Goal: Information Seeking & Learning: Learn about a topic

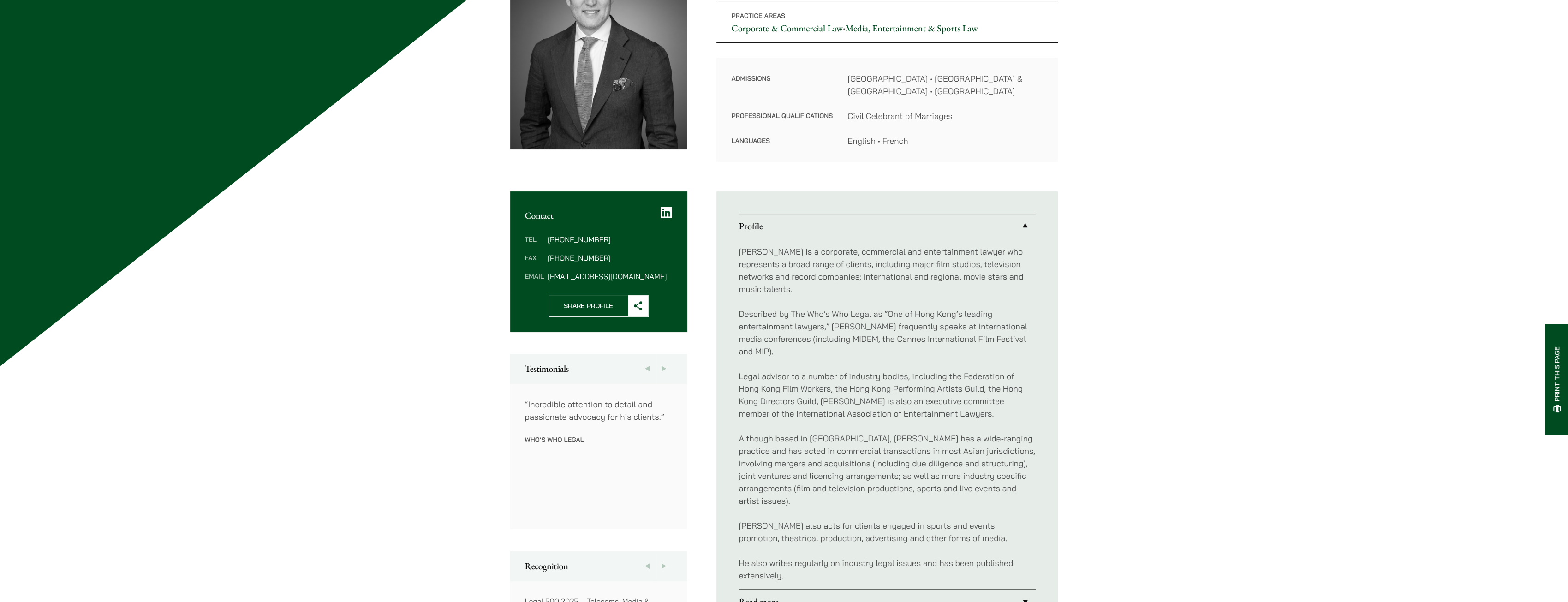
scroll to position [184, 0]
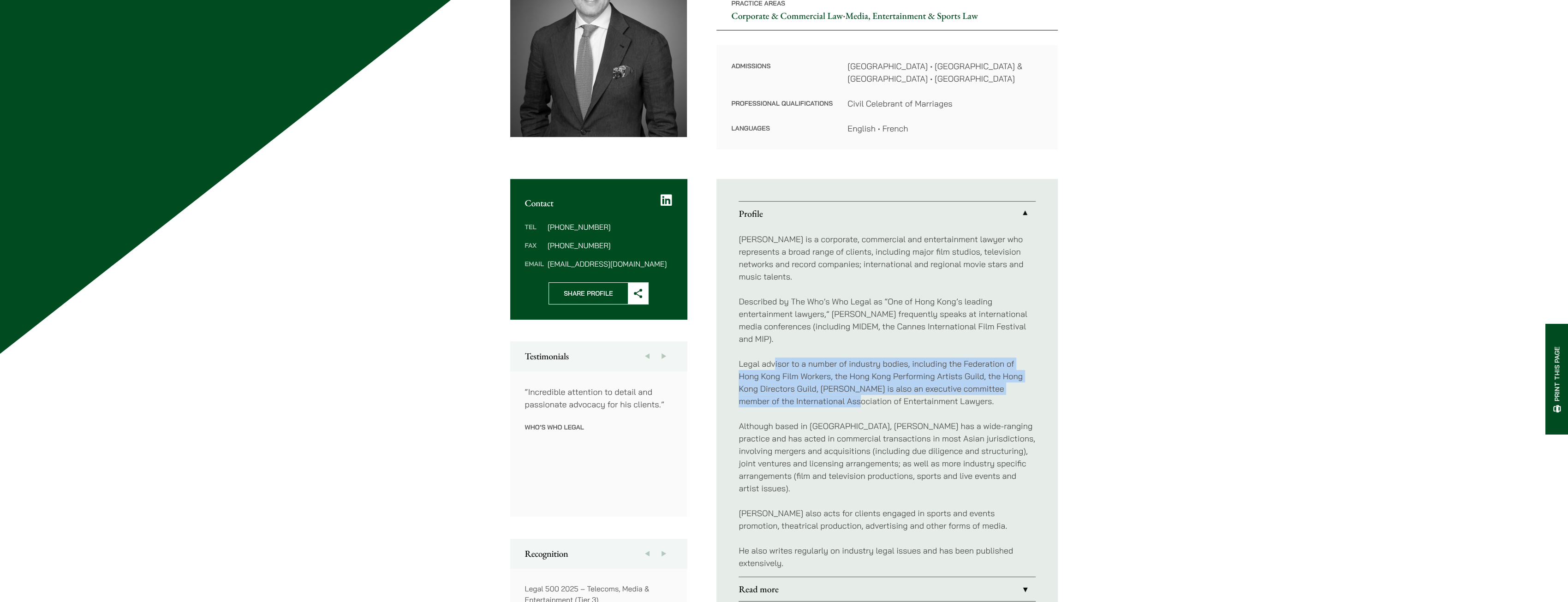
drag, startPoint x: 831, startPoint y: 380, endPoint x: 774, endPoint y: 353, distance: 63.1
click at [774, 357] on p "Legal advisor to a number of industry bodies, including the Federation of Hong …" at bounding box center [887, 382] width 297 height 50
drag, startPoint x: 774, startPoint y: 353, endPoint x: 789, endPoint y: 385, distance: 35.3
click at [789, 385] on p "Legal advisor to a number of industry bodies, including the Federation of Hong …" at bounding box center [887, 382] width 297 height 50
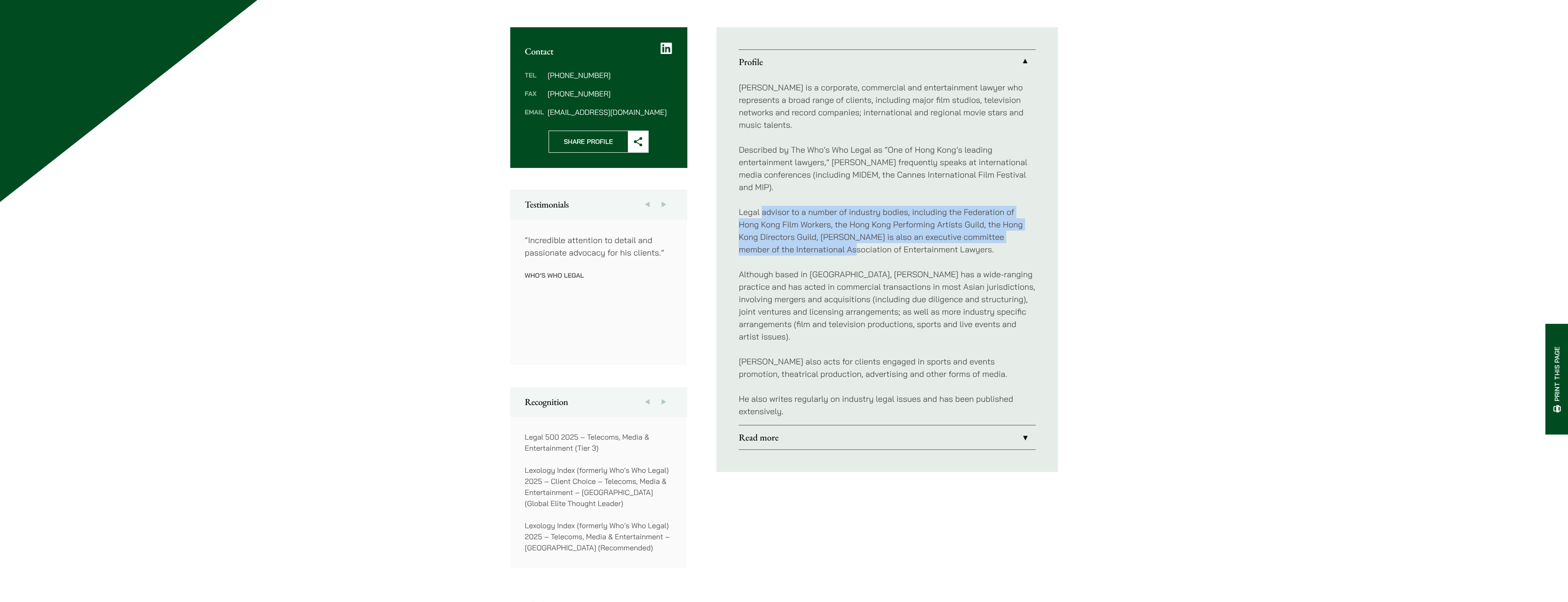
scroll to position [369, 0]
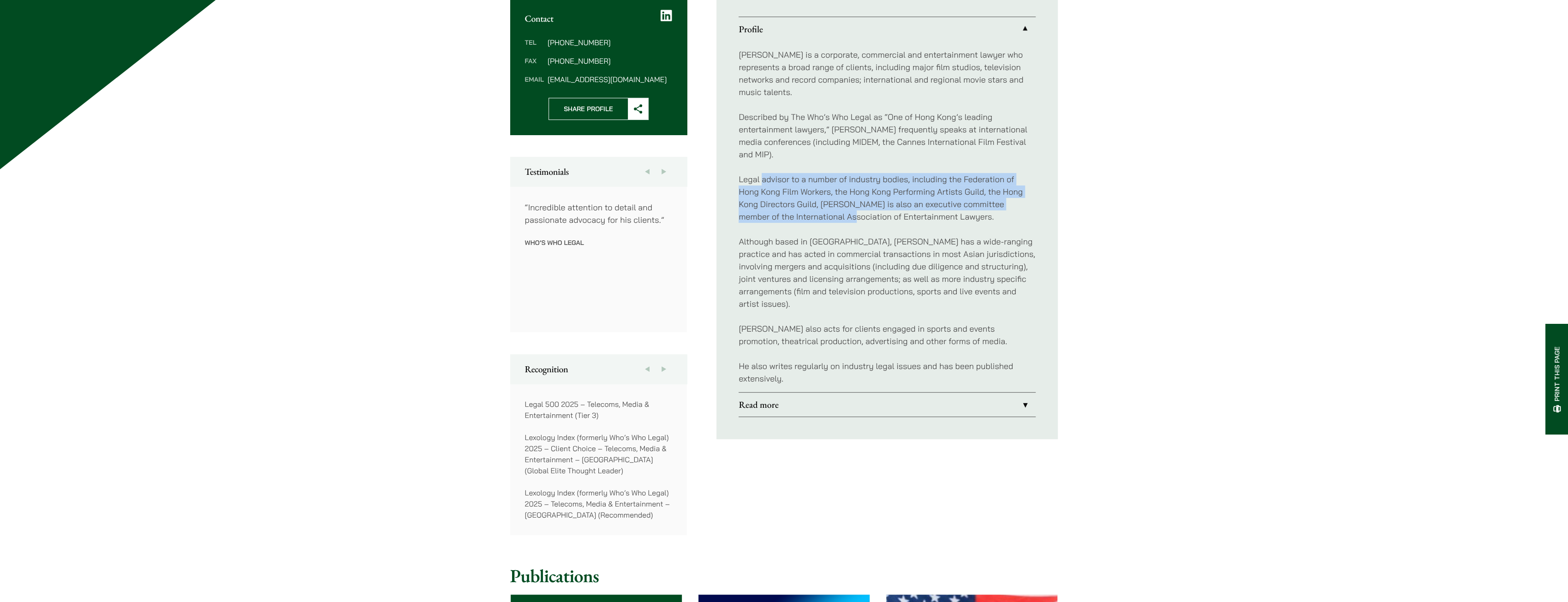
click at [788, 393] on link "Read more" at bounding box center [887, 404] width 297 height 24
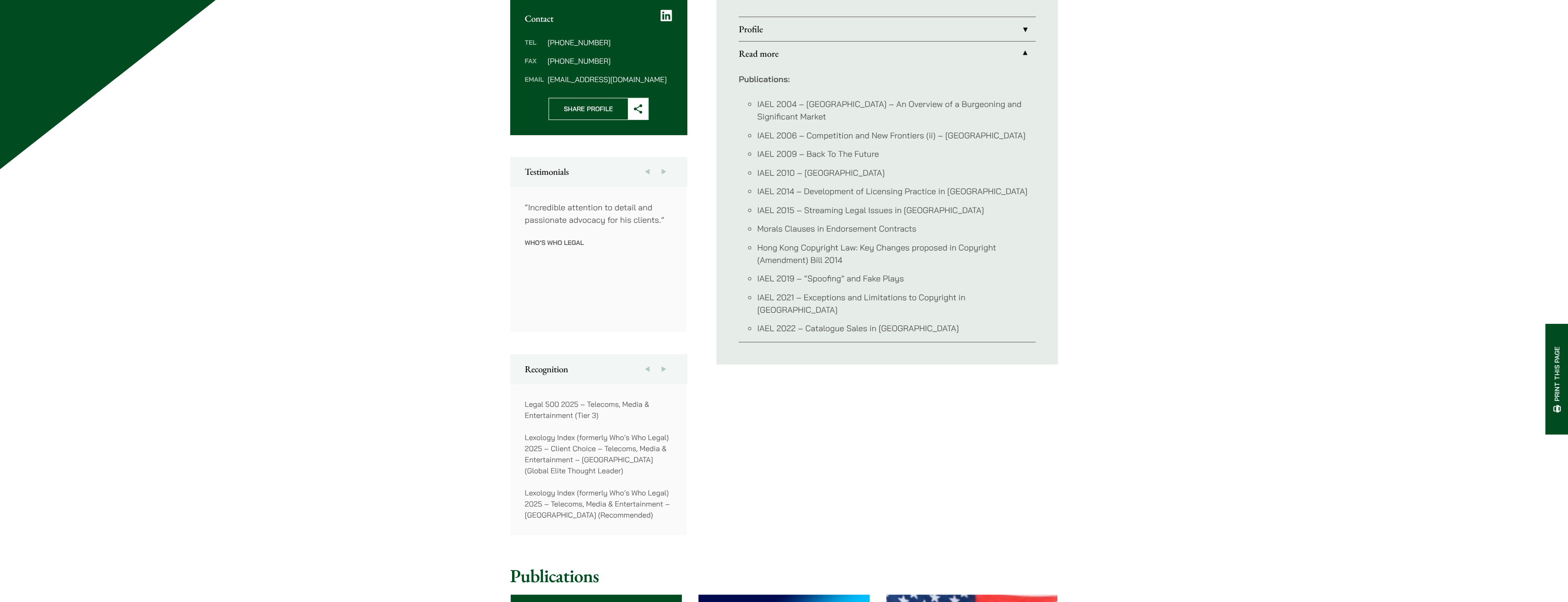
scroll to position [231, 0]
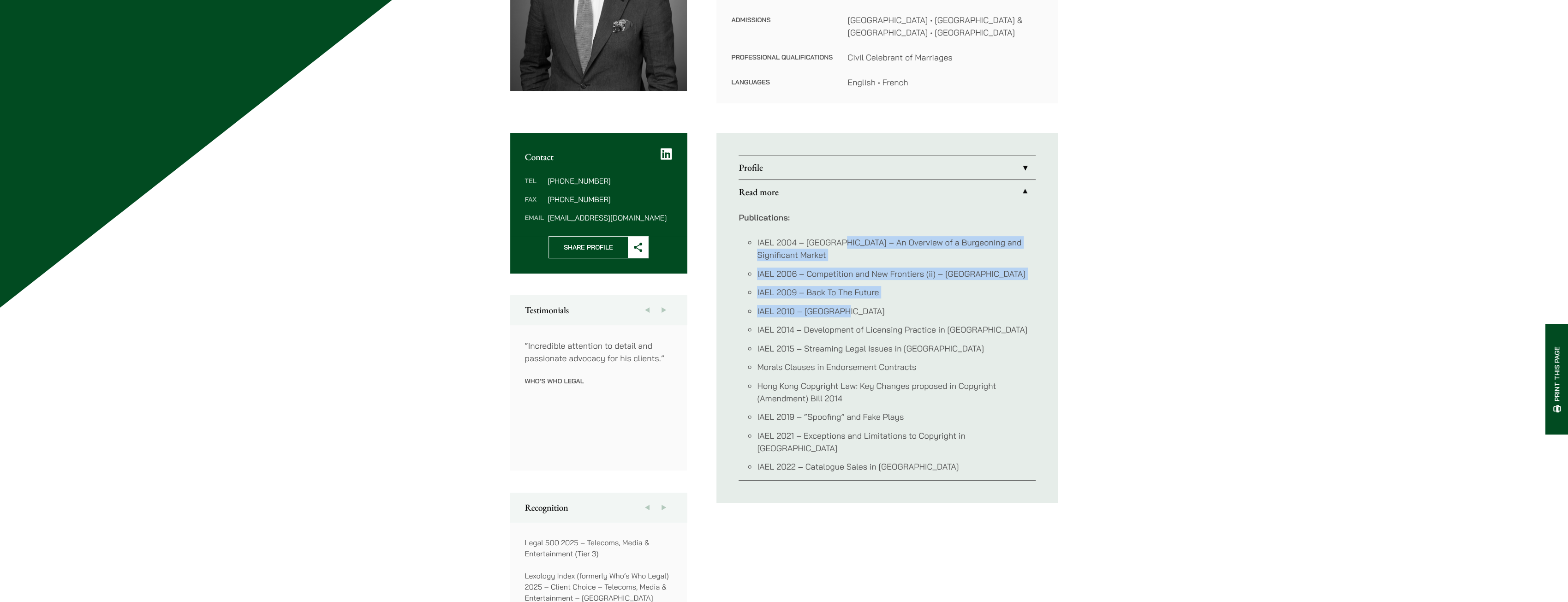
drag, startPoint x: 837, startPoint y: 241, endPoint x: 896, endPoint y: 302, distance: 84.9
click at [896, 302] on ul "IAEL 2004 – China – An Overview of a Burgeoning and Significant Market IAEL 200…" at bounding box center [887, 354] width 297 height 236
click at [896, 305] on li "IAEL 2010 – [GEOGRAPHIC_DATA]" at bounding box center [896, 311] width 279 height 12
drag, startPoint x: 887, startPoint y: 293, endPoint x: 839, endPoint y: 247, distance: 66.5
click at [839, 247] on ul "IAEL 2004 – China – An Overview of a Burgeoning and Significant Market IAEL 200…" at bounding box center [887, 354] width 297 height 236
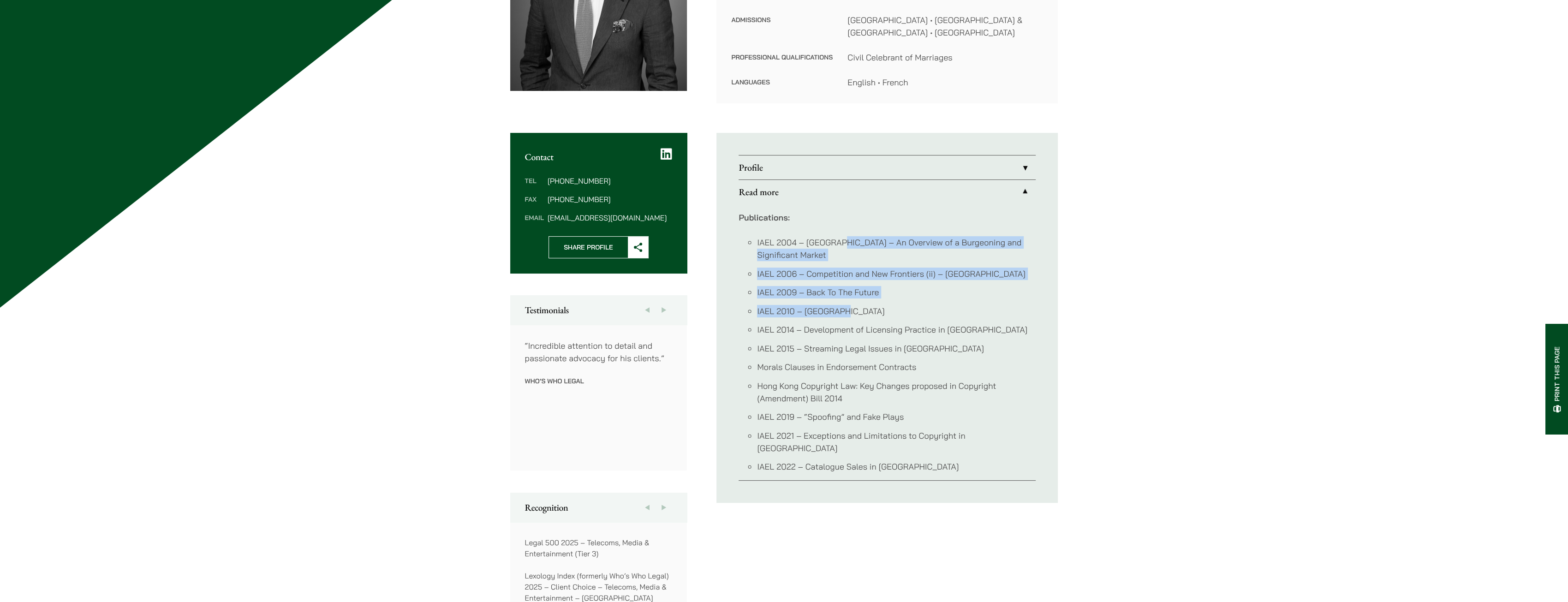
click at [839, 247] on li "IAEL 2004 – [GEOGRAPHIC_DATA] – An Overview of a Burgeoning and Significant Mar…" at bounding box center [896, 248] width 279 height 25
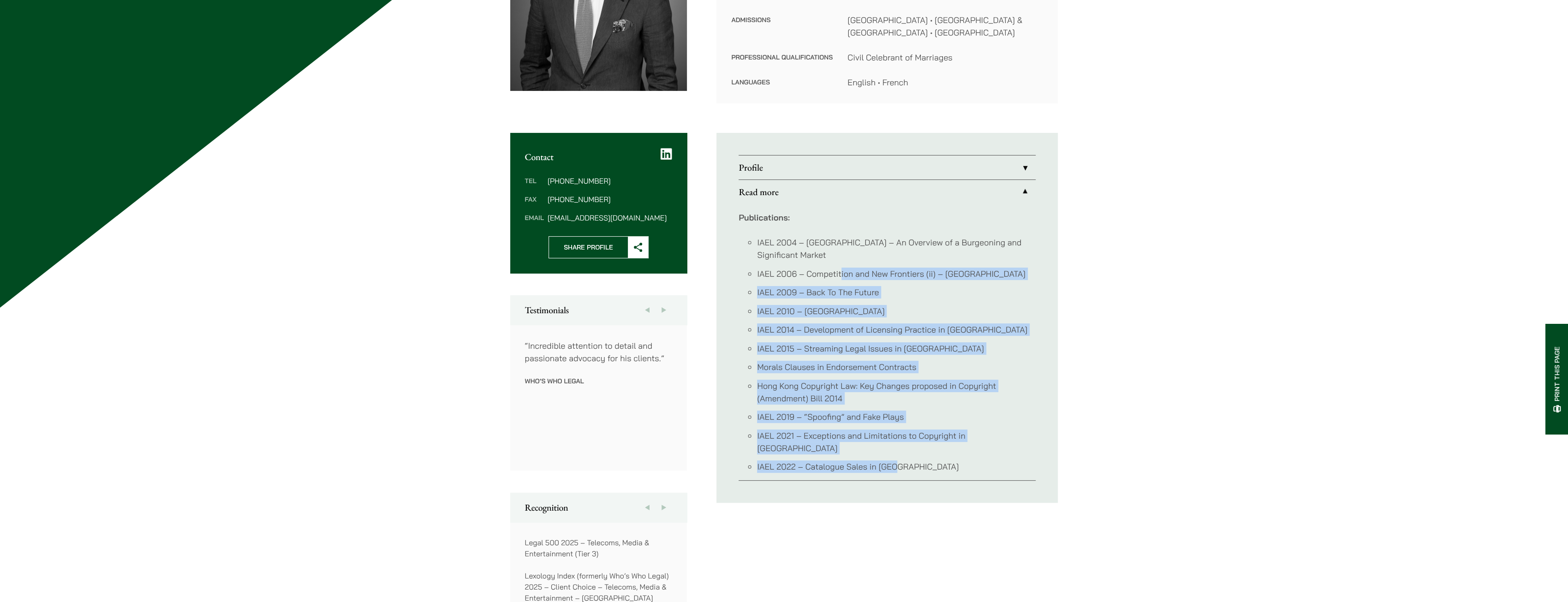
drag, startPoint x: 847, startPoint y: 258, endPoint x: 939, endPoint y: 446, distance: 209.3
click at [939, 446] on ul "IAEL 2004 – China – An Overview of a Burgeoning and Significant Market IAEL 200…" at bounding box center [887, 354] width 297 height 236
click at [939, 460] on li "IAEL 2022 – Catalogue Sales in [GEOGRAPHIC_DATA]" at bounding box center [896, 466] width 279 height 12
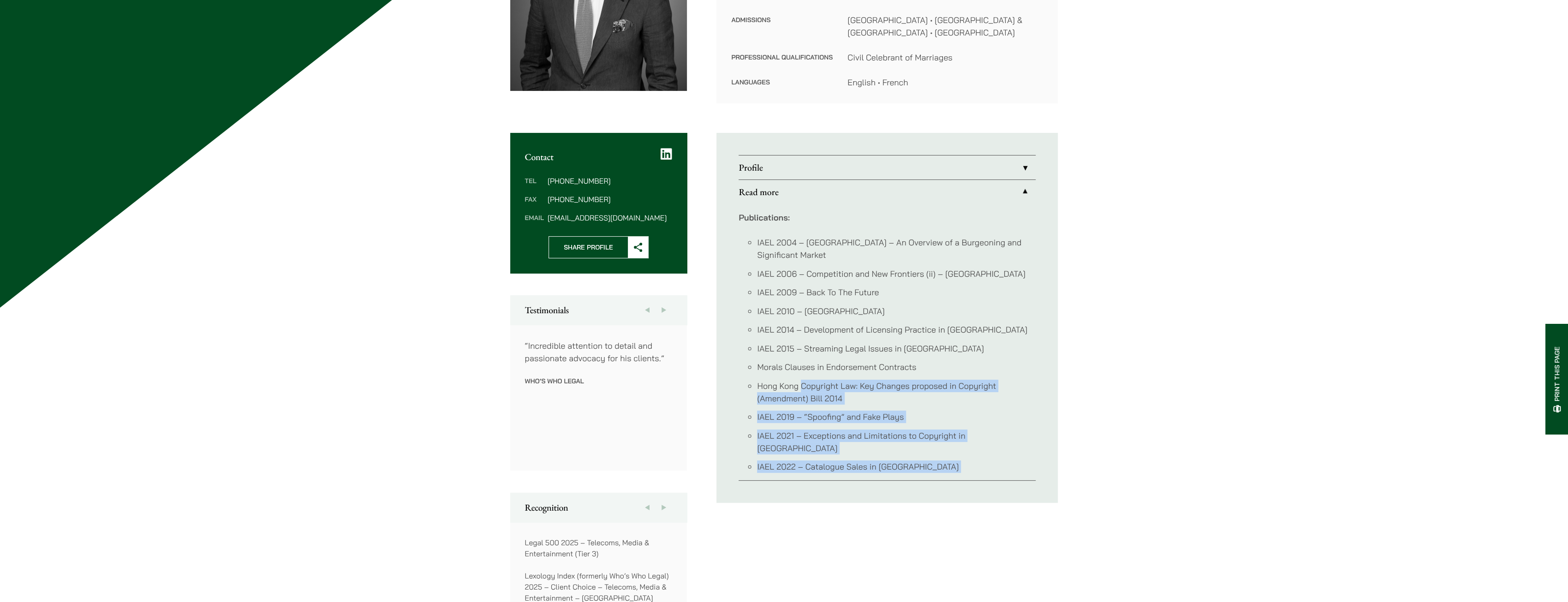
drag, startPoint x: 939, startPoint y: 446, endPoint x: 823, endPoint y: 368, distance: 139.8
click at [823, 368] on ul "IAEL 2004 – China – An Overview of a Burgeoning and Significant Market IAEL 200…" at bounding box center [887, 354] width 297 height 236
click at [823, 380] on li "Hong Kong Copyright Law: Key Changes proposed in Copyright (Amendment) Bill 2014" at bounding box center [896, 392] width 279 height 25
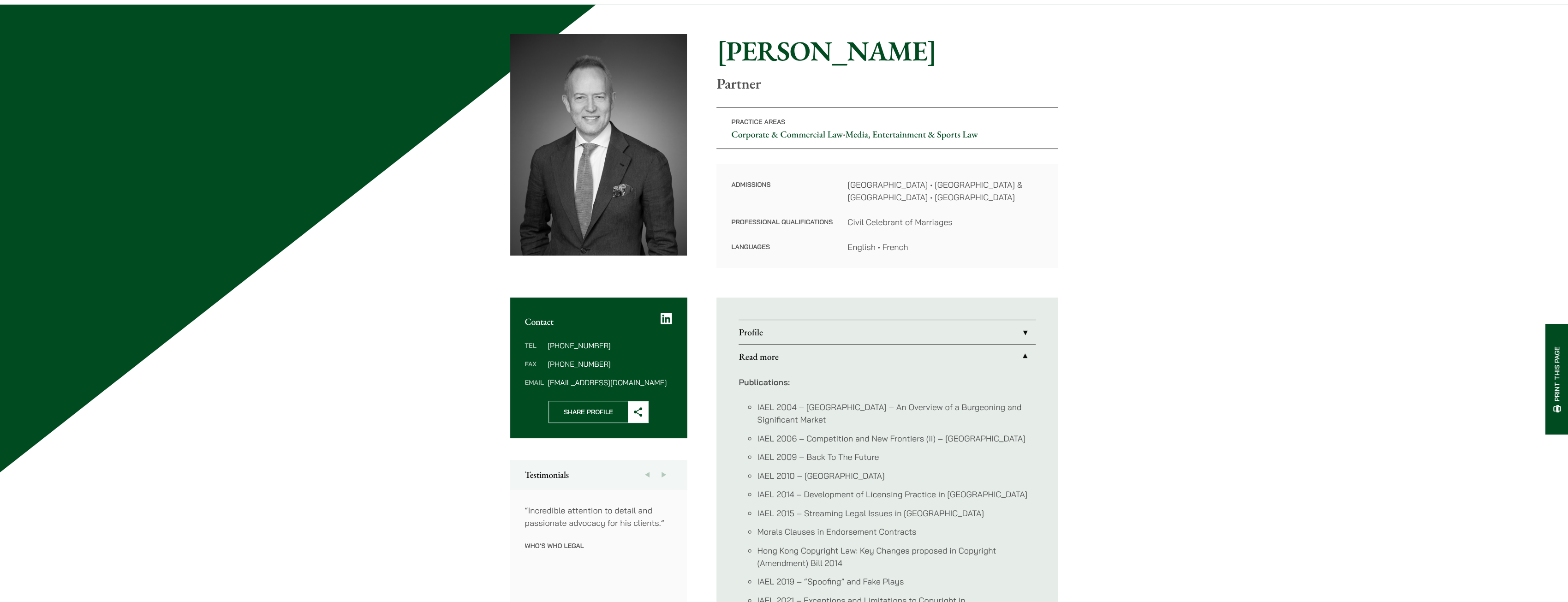
scroll to position [277, 0]
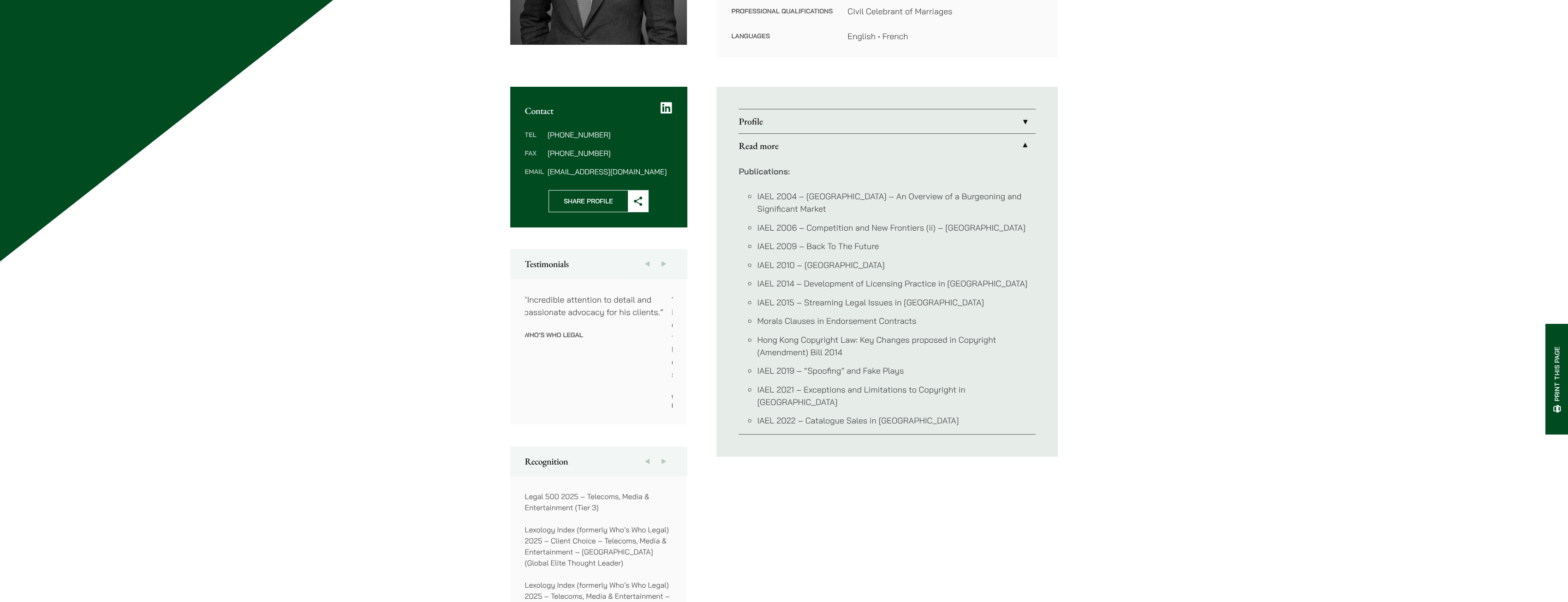
drag, startPoint x: 558, startPoint y: 344, endPoint x: 539, endPoint y: 319, distance: 31.4
click at [539, 319] on div "“John McLellan and his team at Haldanes have deep understanding and insights in…" at bounding box center [1040, 351] width 1329 height 116
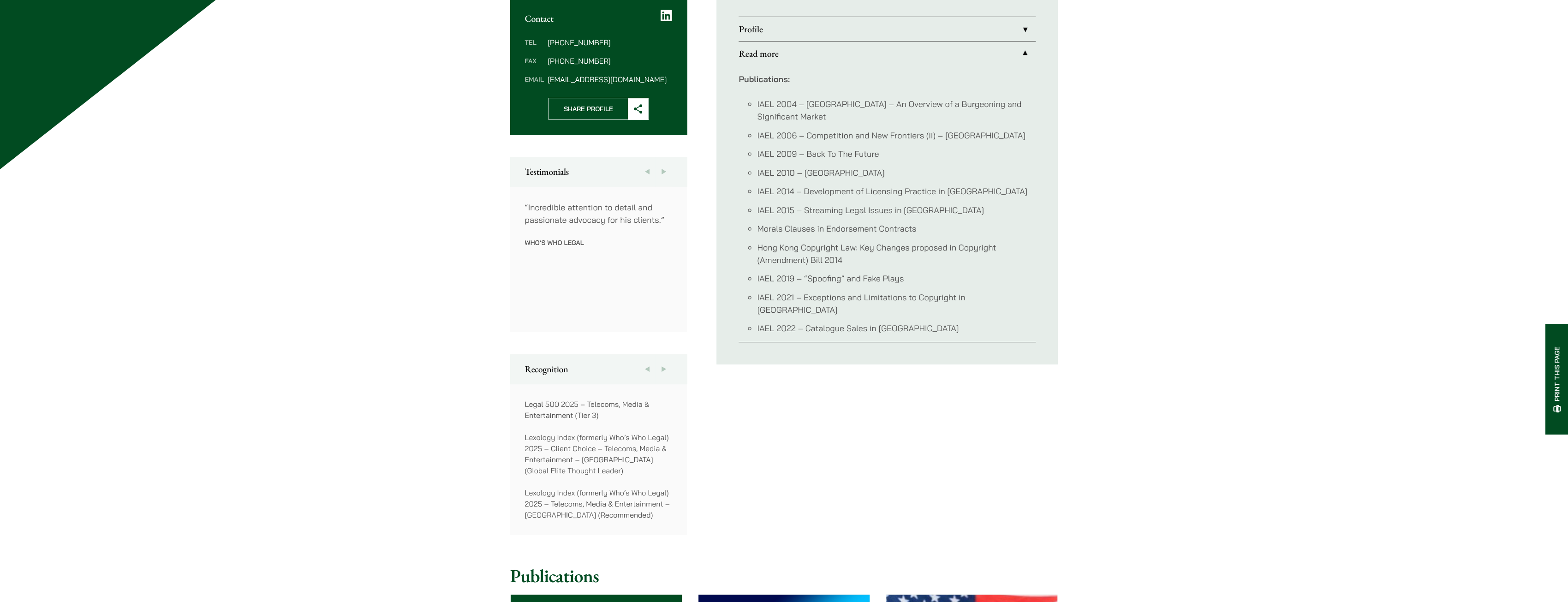
scroll to position [139, 0]
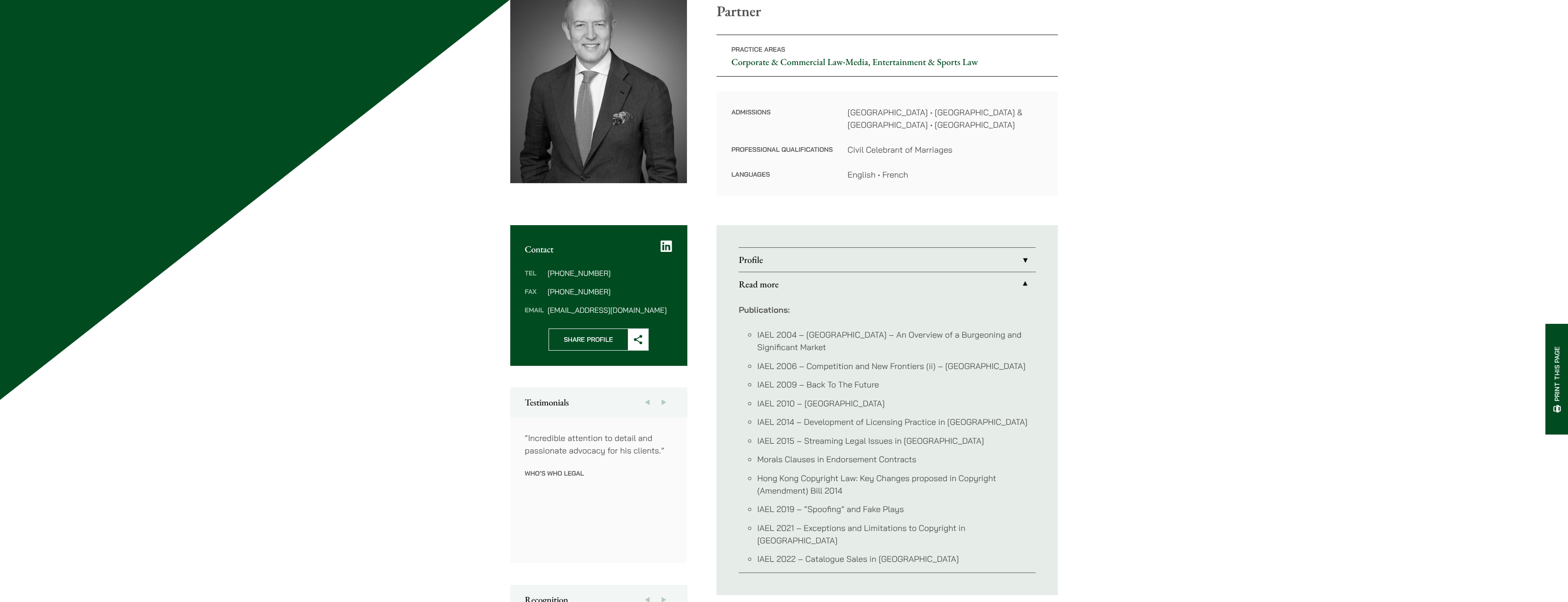
click at [778, 259] on link "Profile" at bounding box center [887, 259] width 297 height 24
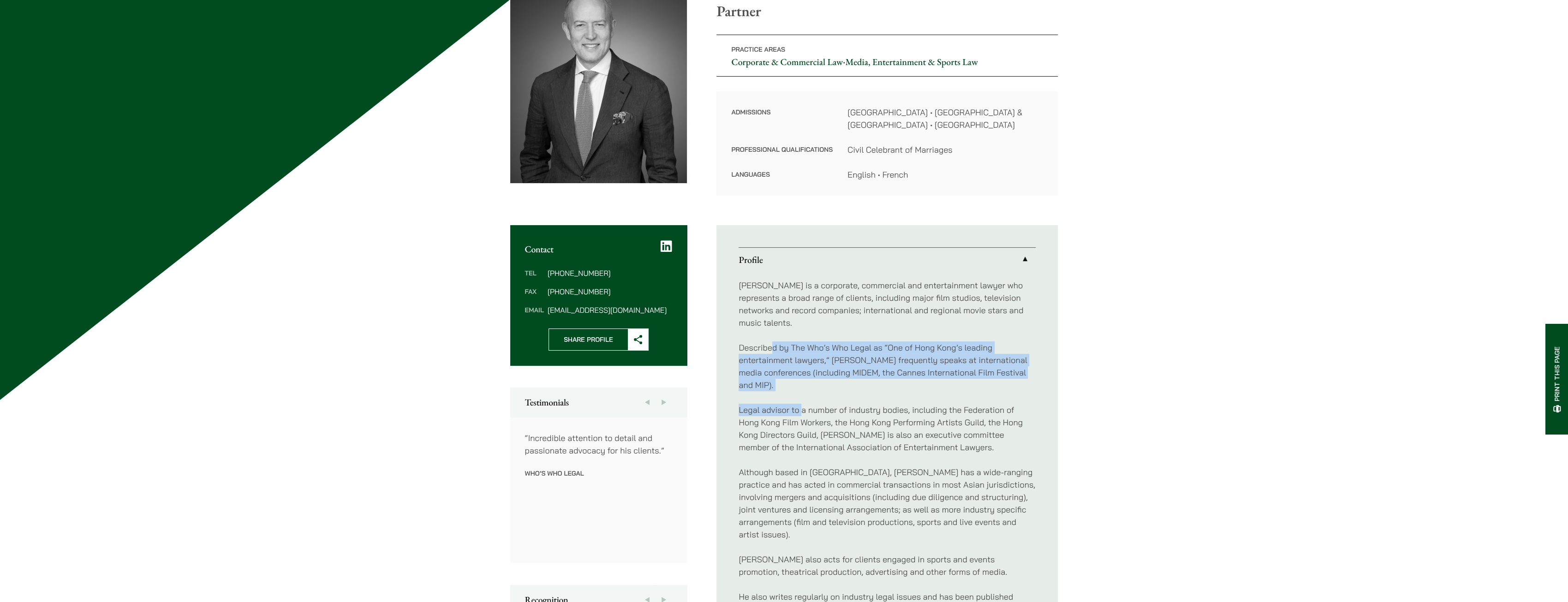
drag, startPoint x: 774, startPoint y: 336, endPoint x: 803, endPoint y: 384, distance: 56.1
click at [803, 384] on div "John is a corporate, commercial and entertainment lawyer who represents a broad…" at bounding box center [887, 447] width 297 height 351
drag, startPoint x: 801, startPoint y: 376, endPoint x: 753, endPoint y: 351, distance: 54.1
click at [753, 351] on p "Described by The Who’s Who Legal as “One of Hong Kong’s leading entertainment l…" at bounding box center [887, 366] width 297 height 50
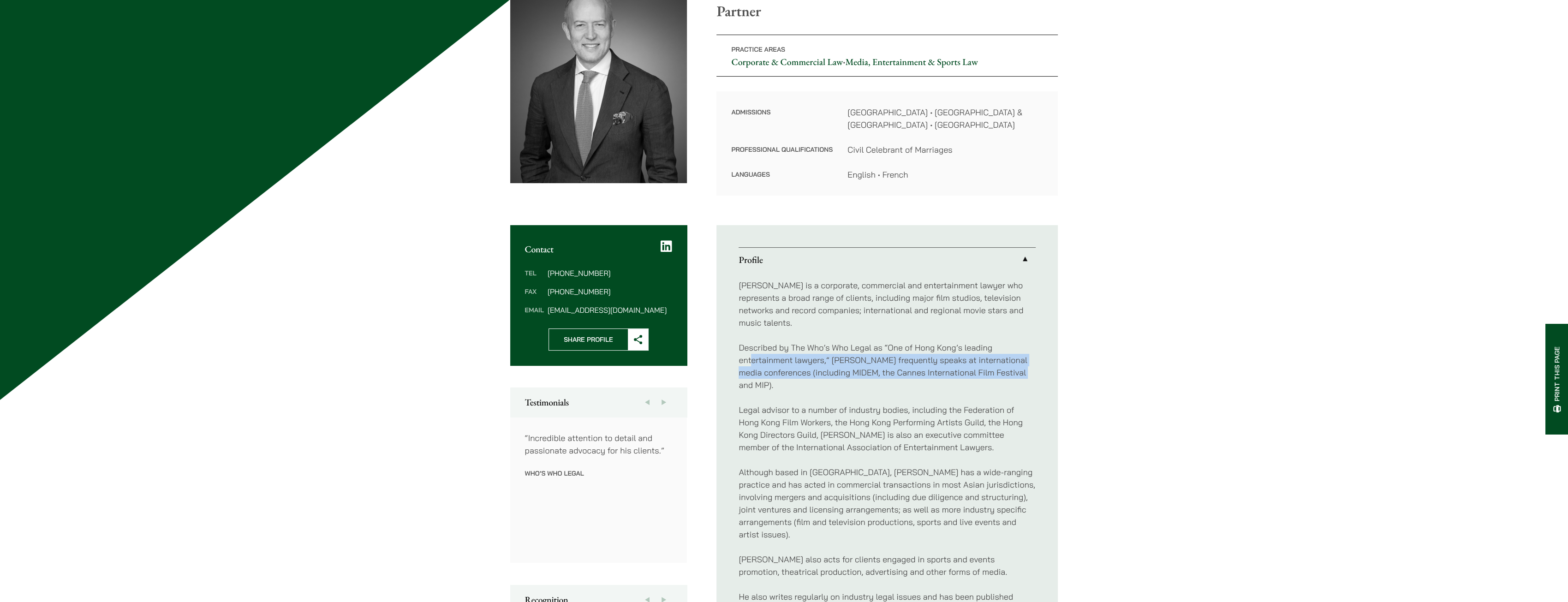
click at [753, 351] on p "Described by The Who’s Who Legal as “One of Hong Kong’s leading entertainment l…" at bounding box center [887, 366] width 297 height 50
drag, startPoint x: 753, startPoint y: 351, endPoint x: 765, endPoint y: 371, distance: 23.3
click at [765, 371] on p "Described by The Who’s Who Legal as “One of Hong Kong’s leading entertainment l…" at bounding box center [887, 366] width 297 height 50
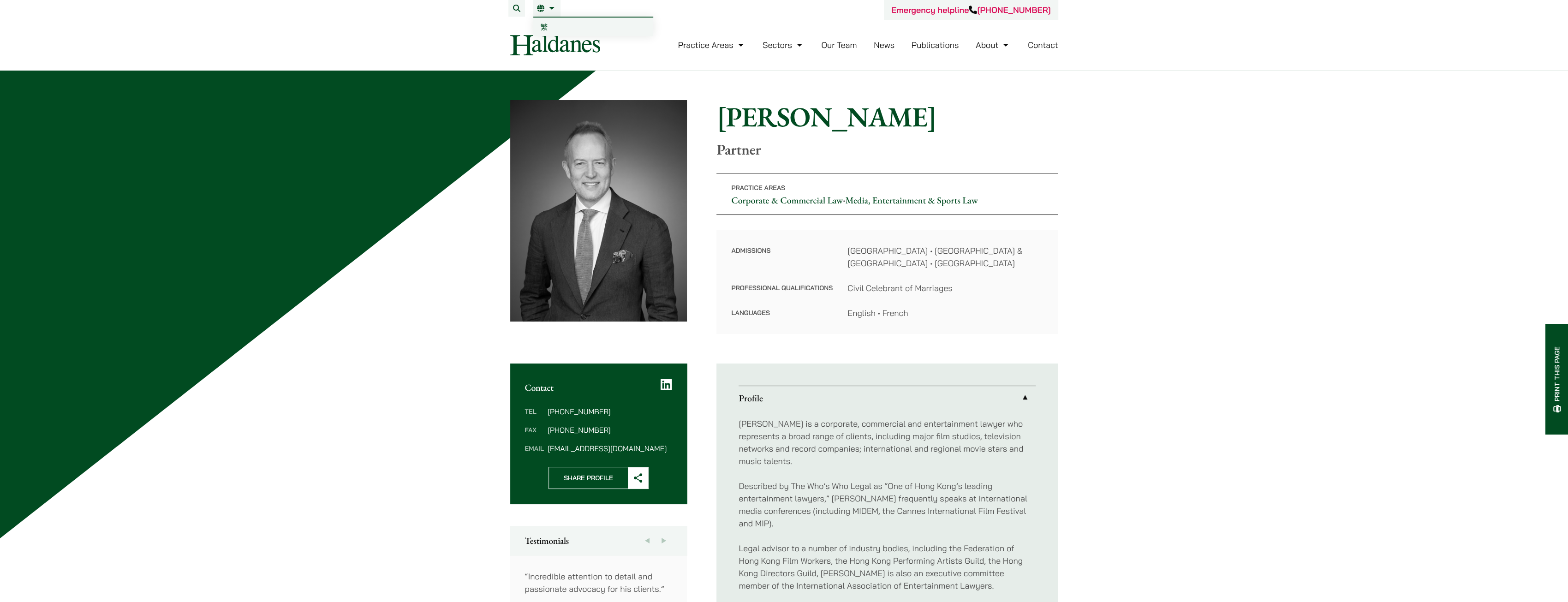
click at [544, 9] on link "EN" at bounding box center [547, 9] width 20 height 7
click at [552, 8] on link "EN" at bounding box center [547, 9] width 20 height 7
click at [545, 27] on span "繁" at bounding box center [544, 26] width 7 height 9
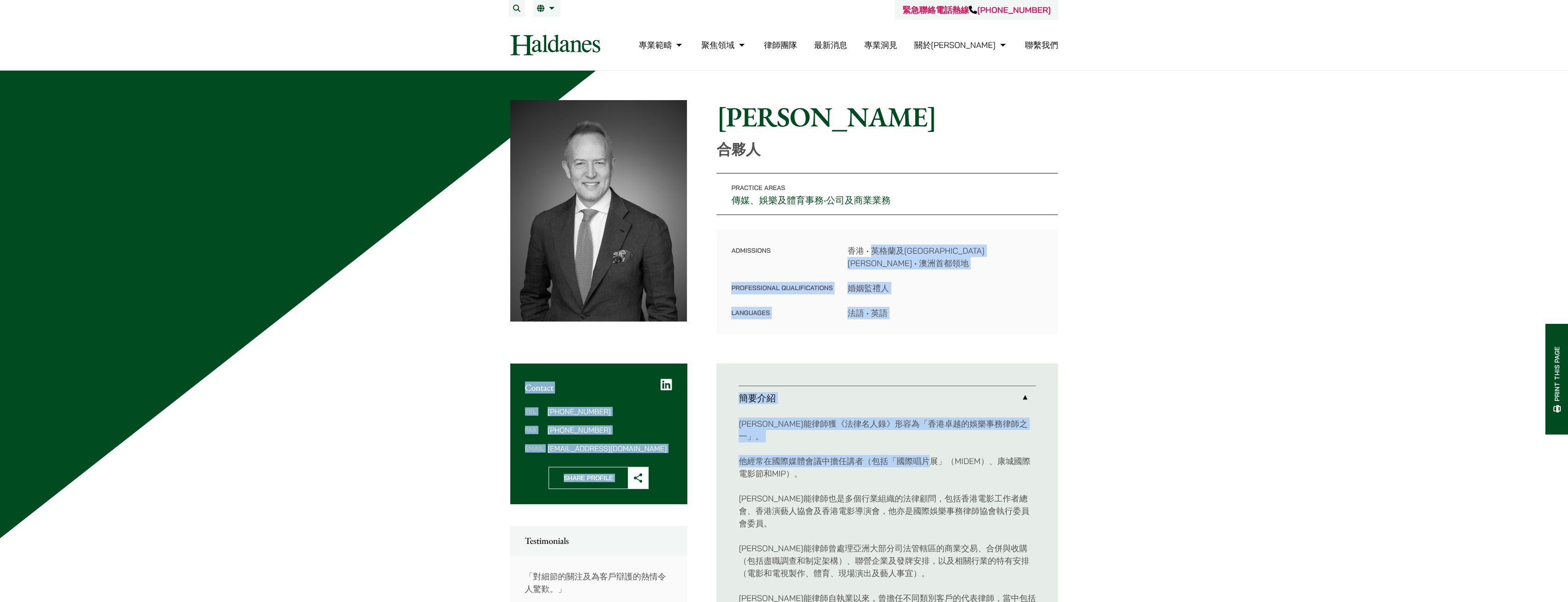
drag, startPoint x: 870, startPoint y: 252, endPoint x: 925, endPoint y: 421, distance: 177.7
click at [925, 421] on div "馬健能律師獲《法律名人錄》形容為「香港卓越的娛樂事務律師之一」。 他經常在國際媒體會議中擔任講者（包括「國際唱片展」（MIDEM）、康城國際電影節和MIP）。…" at bounding box center [887, 529] width 297 height 239
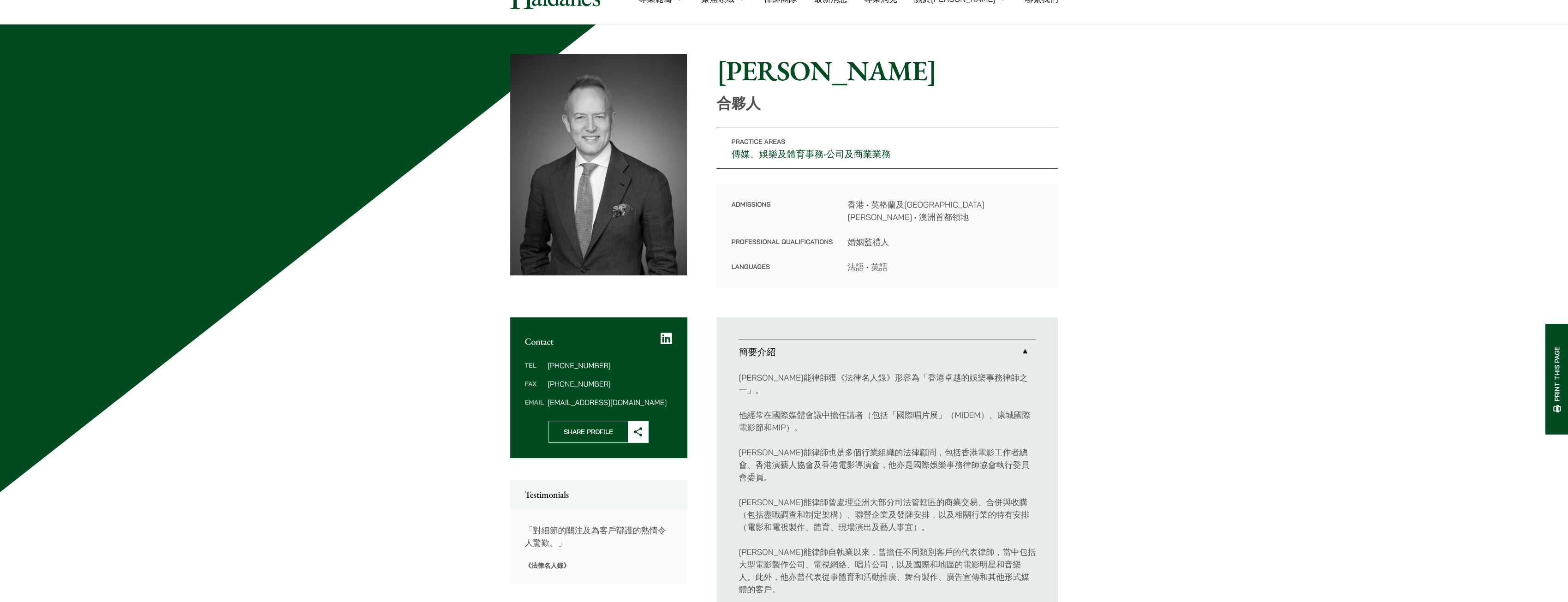
scroll to position [139, 0]
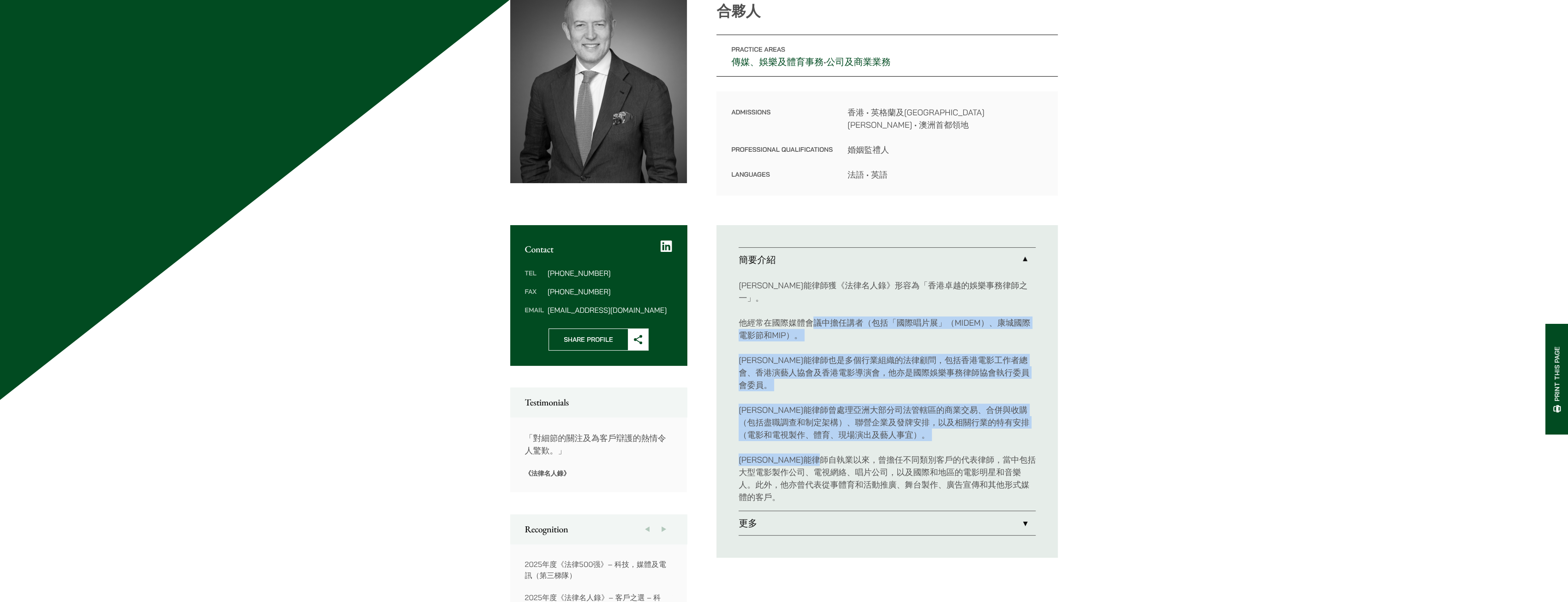
drag, startPoint x: 811, startPoint y: 301, endPoint x: 865, endPoint y: 419, distance: 129.8
click at [865, 419] on div "馬健能律師獲《法律名人錄》形容為「香港卓越的娛樂事務律師之一」。 他經常在國際媒體會議中擔任講者（包括「國際唱片展」（MIDEM）、康城國際電影節和MIP）。…" at bounding box center [887, 391] width 297 height 239
click at [865, 453] on p "馬健能律師自執業以來，曾擔任不同類別客戶的代表律師，當中包括大型電影製作公司、電視網絡、唱片公司，以及國際和地區的電影明星和音樂人。此外，他亦曾代表從事體育和…" at bounding box center [887, 478] width 297 height 50
drag, startPoint x: 912, startPoint y: 416, endPoint x: 734, endPoint y: 296, distance: 214.7
click at [734, 296] on ul "簡要介紹 馬健能律師獲《法律名人錄》形容為「香港卓越的娛樂事務律師之一」。 他經常在國際媒體會議中擔任講者（包括「國際唱片展」（MIDEM）、康城國際電影節和…" at bounding box center [887, 391] width 341 height 333
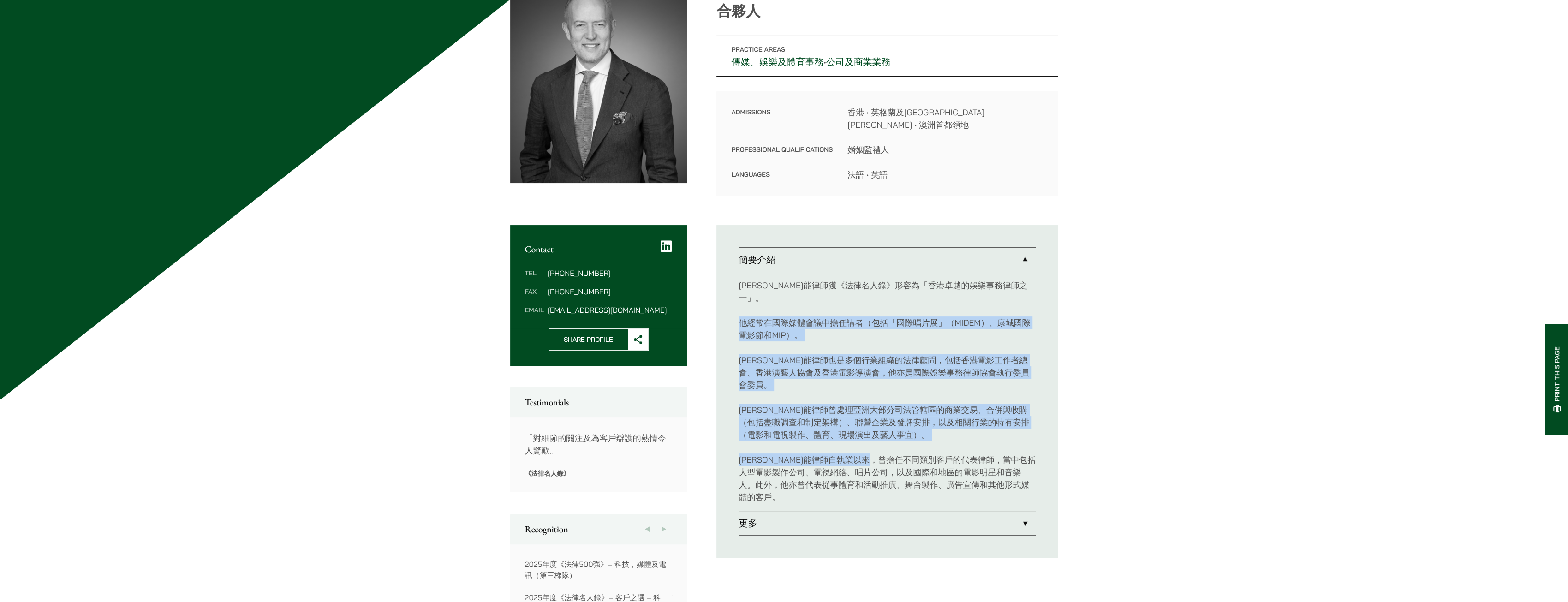
click at [734, 296] on ul "簡要介紹 馬健能律師獲《法律名人錄》形容為「香港卓越的娛樂事務律師之一」。 他經常在國際媒體會議中擔任講者（包括「國際唱片展」（MIDEM）、康城國際電影節和…" at bounding box center [887, 391] width 341 height 333
drag, startPoint x: 736, startPoint y: 300, endPoint x: 882, endPoint y: 412, distance: 184.0
click at [882, 412] on ul "簡要介紹 馬健能律師獲《法律名人錄》形容為「香港卓越的娛樂事務律師之一」。 他經常在國際媒體會議中擔任講者（包括「國際唱片展」（MIDEM）、康城國際電影節和…" at bounding box center [887, 391] width 341 height 333
click at [882, 412] on div "馬健能律師獲《法律名人錄》形容為「香港卓越的娛樂事務律師之一」。 他經常在國際媒體會議中擔任講者（包括「國際唱片展」（MIDEM）、康城國際電影節和MIP）。…" at bounding box center [887, 391] width 297 height 239
drag, startPoint x: 917, startPoint y: 411, endPoint x: 738, endPoint y: 296, distance: 212.8
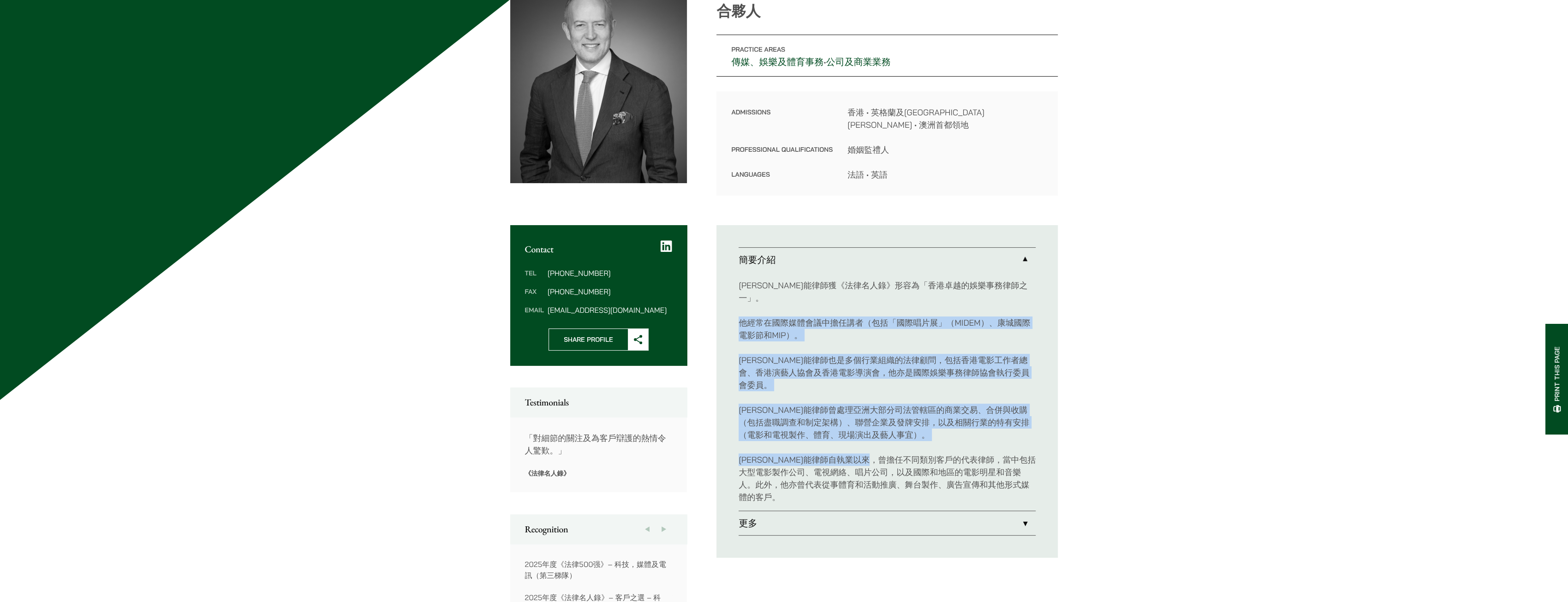
click at [738, 296] on div "馬健能律師獲《法律名人錄》形容為「香港卓越的娛樂事務律師之一」。 他經常在國際媒體會議中擔任講者（包括「國際唱片展」（MIDEM）、康城國際電影節和MIP）。…" at bounding box center [887, 391] width 297 height 239
click at [738, 316] on p "他經常在國際媒體會議中擔任講者（包括「國際唱片展」（MIDEM）、康城國際電影節和MIP）。" at bounding box center [887, 328] width 297 height 25
drag, startPoint x: 738, startPoint y: 296, endPoint x: 869, endPoint y: 398, distance: 166.0
click at [869, 398] on div "馬健能律師獲《法律名人錄》形容為「香港卓越的娛樂事務律師之一」。 他經常在國際媒體會議中擔任講者（包括「國際唱片展」（MIDEM）、康城國際電影節和MIP）。…" at bounding box center [887, 391] width 297 height 239
click at [869, 404] on p "馬健能律師曾處理亞洲大部分司法管轄區的商業交易、合併與收購（包括盡職調查和制定架構）、聯營企業及發牌安排，以及相關行業的特有安排（電影和電視製作、體育、現場演…" at bounding box center [887, 422] width 297 height 37
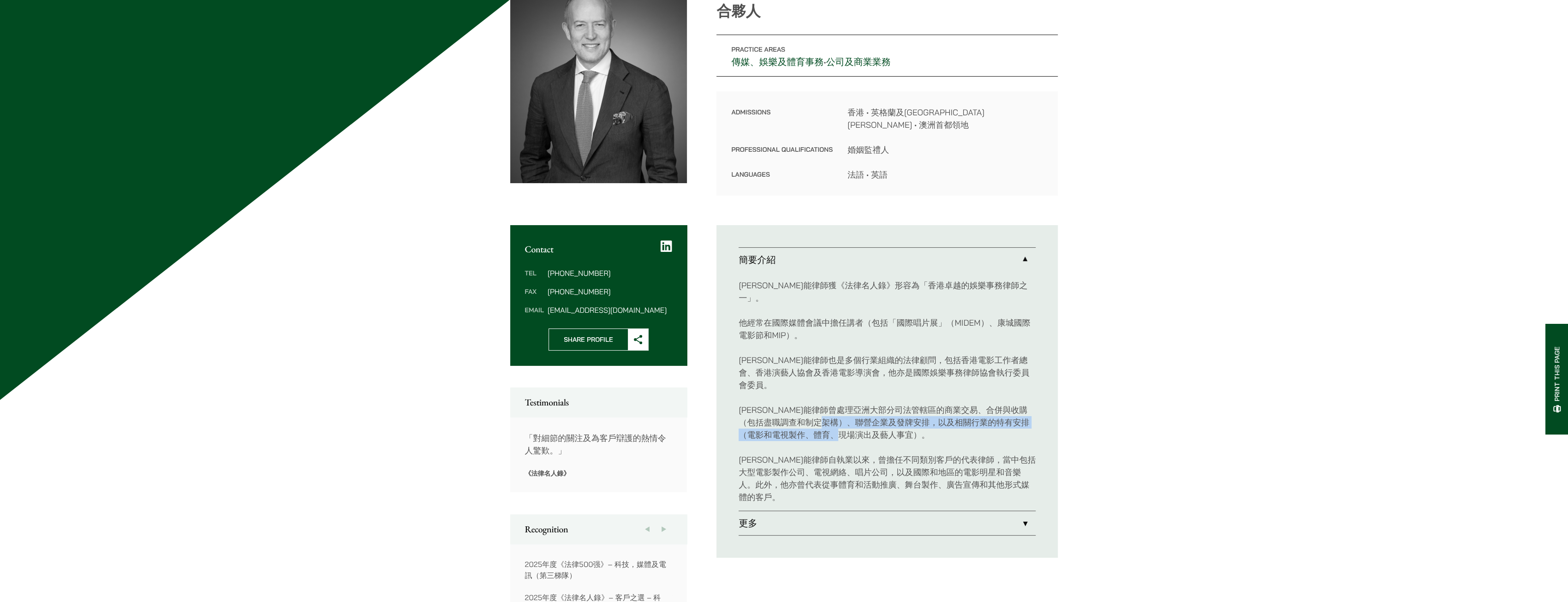
drag, startPoint x: 887, startPoint y: 404, endPoint x: 855, endPoint y: 382, distance: 38.8
click at [856, 404] on p "馬健能律師曾處理亞洲大部分司法管轄區的商業交易、合併與收購（包括盡職調查和制定架構）、聯營企業及發牌安排，以及相關行業的特有安排（電影和電視製作、體育、現場演…" at bounding box center [887, 422] width 297 height 37
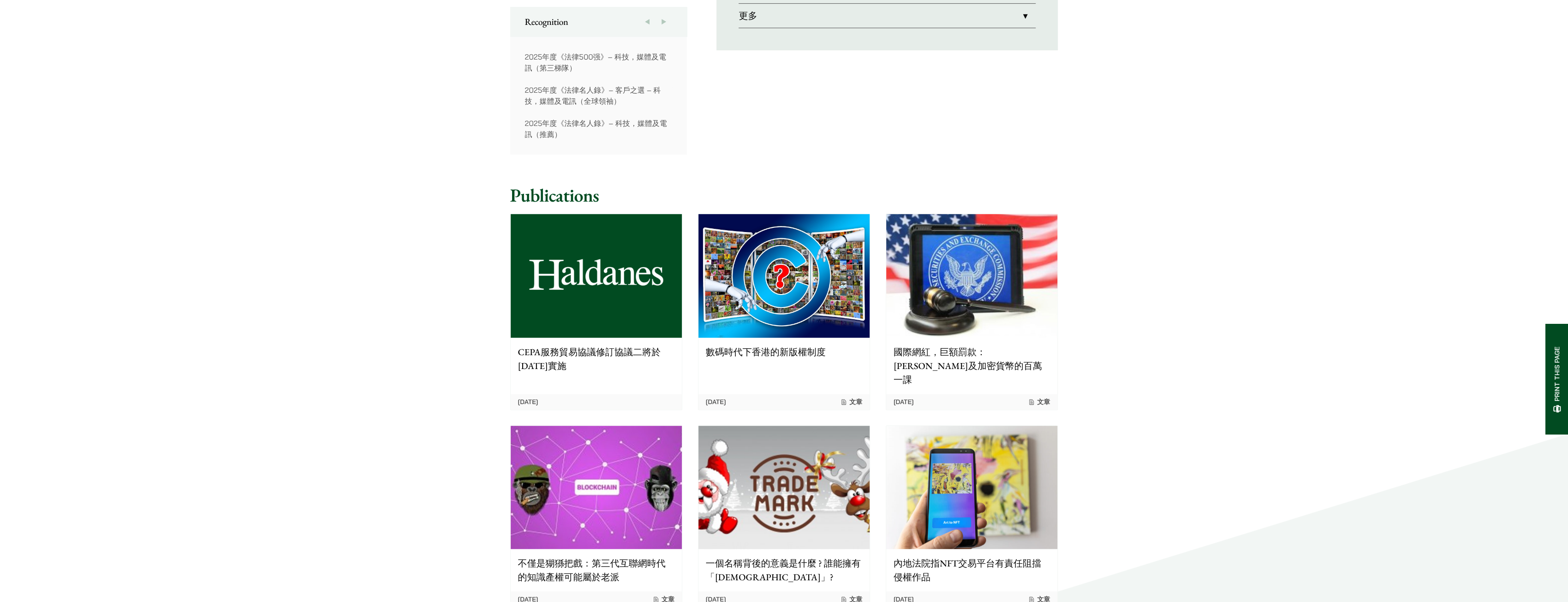
scroll to position [692, 0]
